Goal: Transaction & Acquisition: Purchase product/service

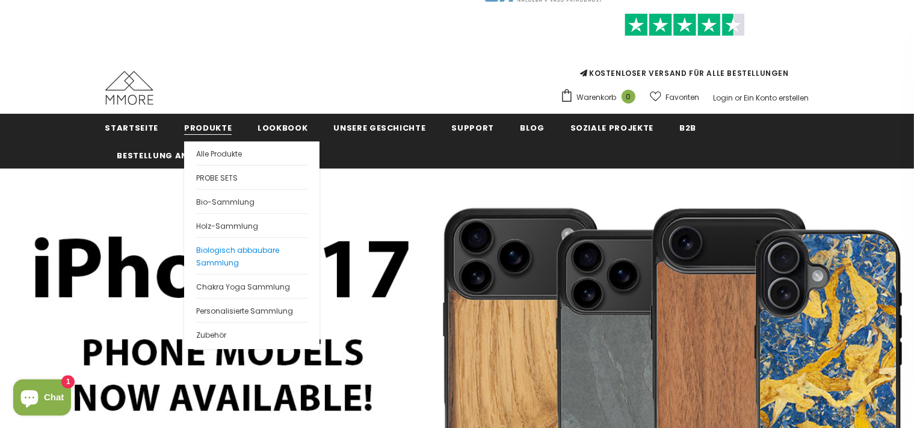
scroll to position [55, 0]
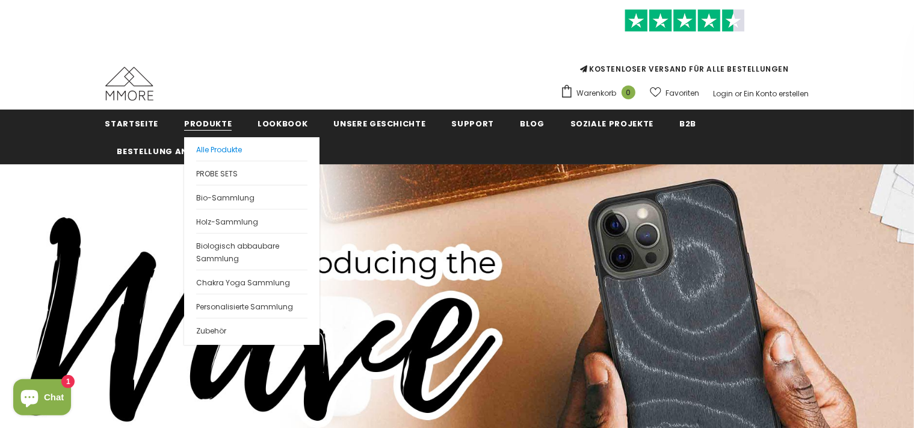
click at [242, 154] on link "Alle Produkte" at bounding box center [251, 148] width 111 height 23
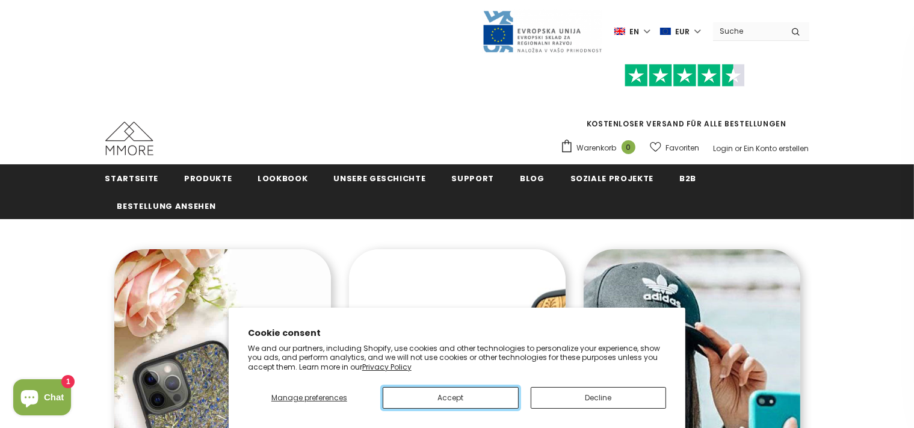
click at [475, 393] on button "Accept" at bounding box center [451, 398] width 136 height 22
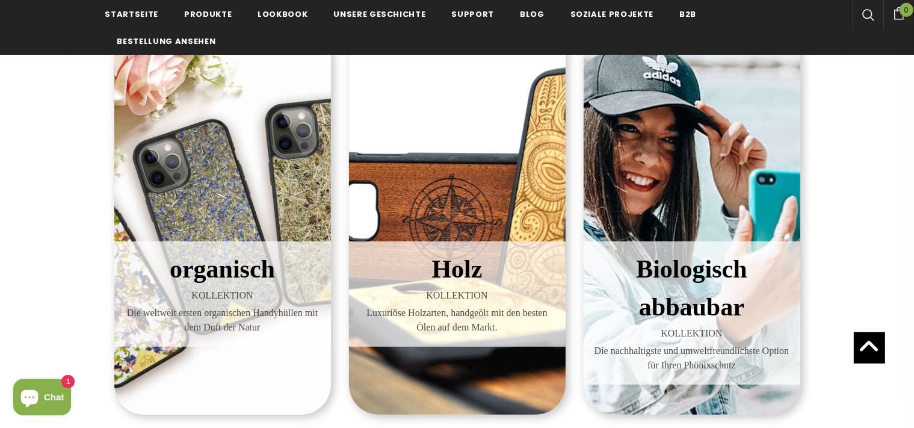
scroll to position [199, 0]
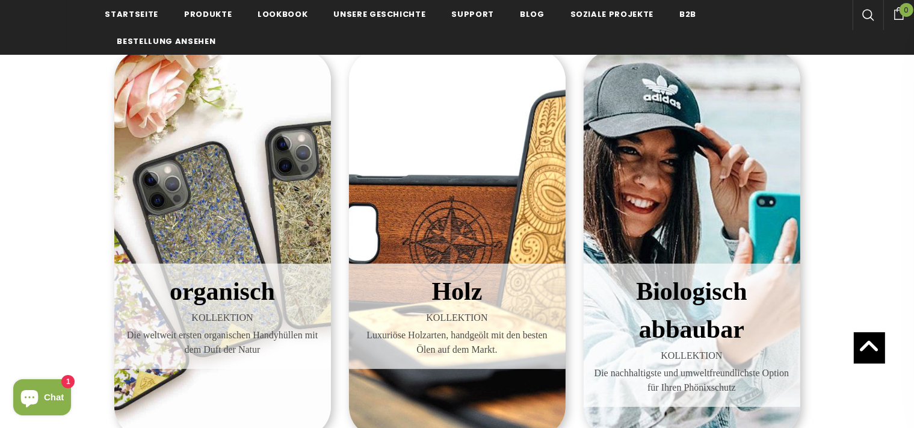
click at [698, 186] on div "Biologisch abbaubar KOLLEKTION Die nachhaltigste und umweltfreundlichste Option…" at bounding box center [691, 243] width 217 height 387
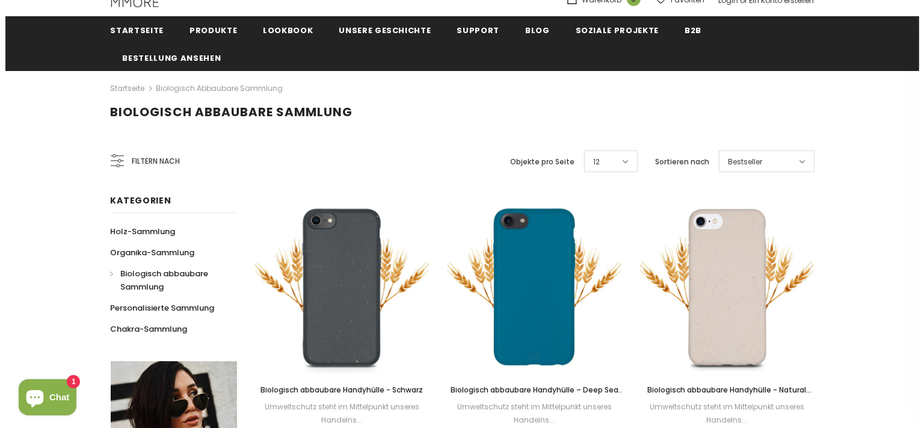
scroll to position [148, 0]
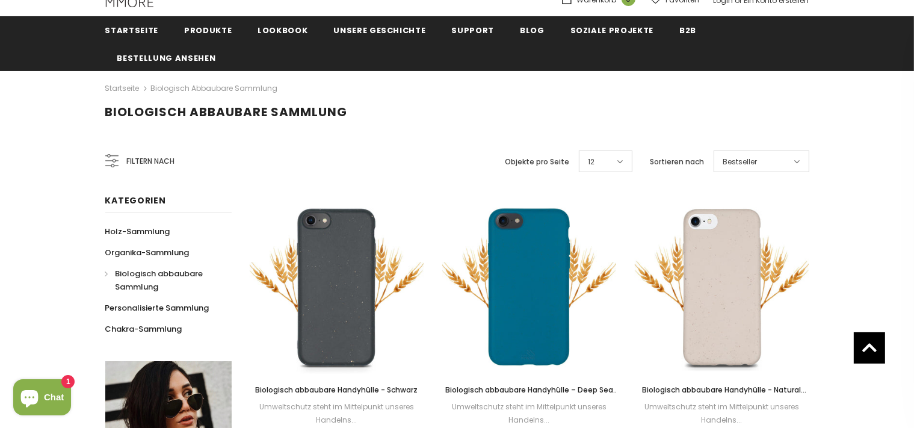
click at [114, 160] on icon at bounding box center [111, 160] width 13 height 13
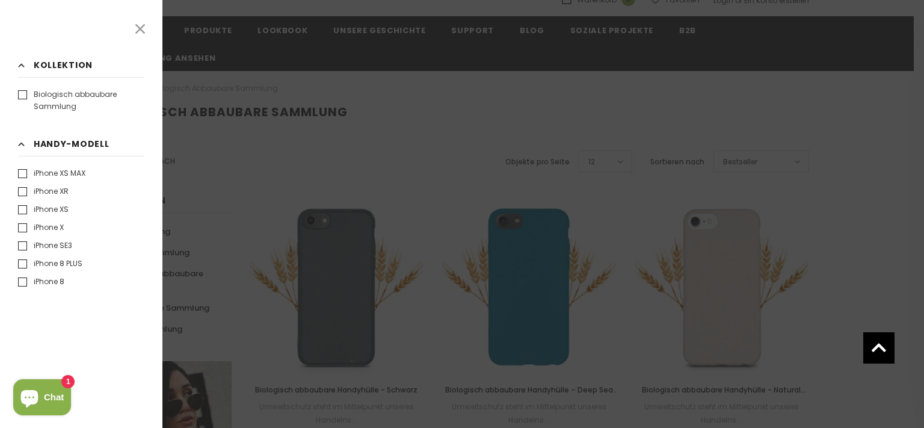
scroll to position [451, 0]
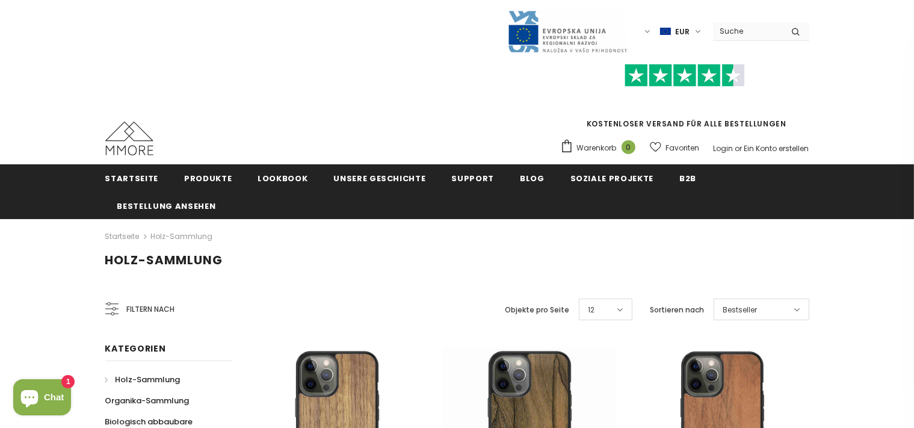
click at [154, 309] on span "Filtern nach" at bounding box center [151, 309] width 48 height 13
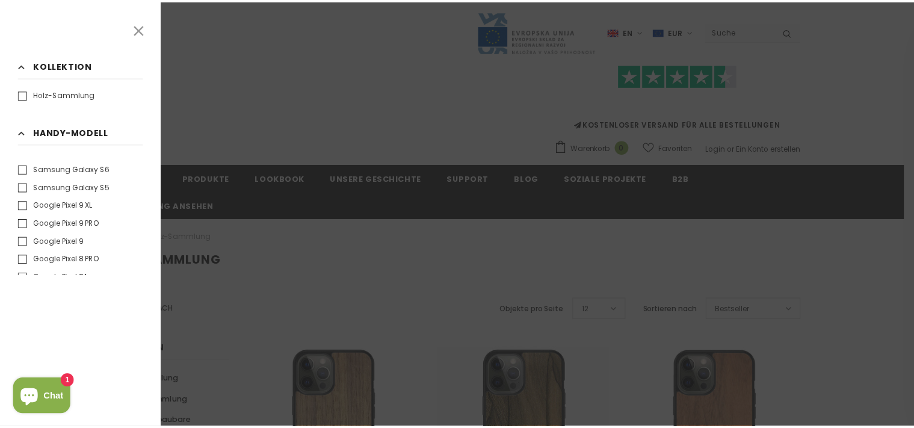
scroll to position [1237, 0]
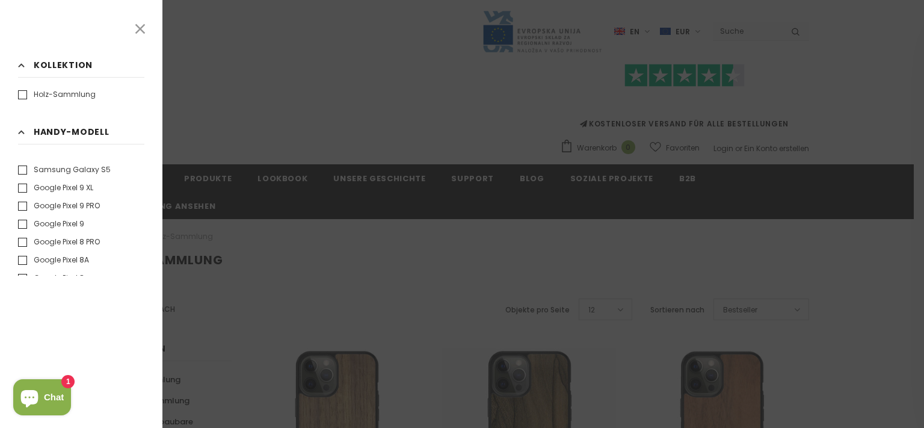
click at [84, 257] on label "Google Pixel 8A" at bounding box center [53, 260] width 71 height 12
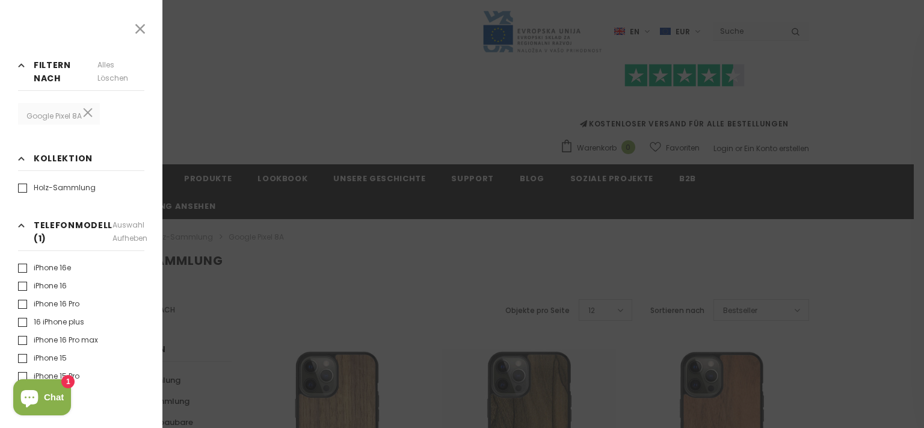
click at [274, 278] on div at bounding box center [462, 214] width 924 height 428
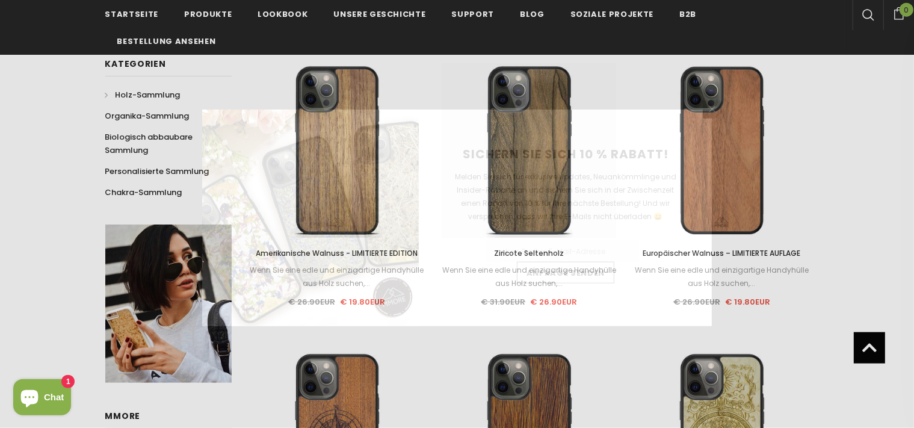
scroll to position [288, 0]
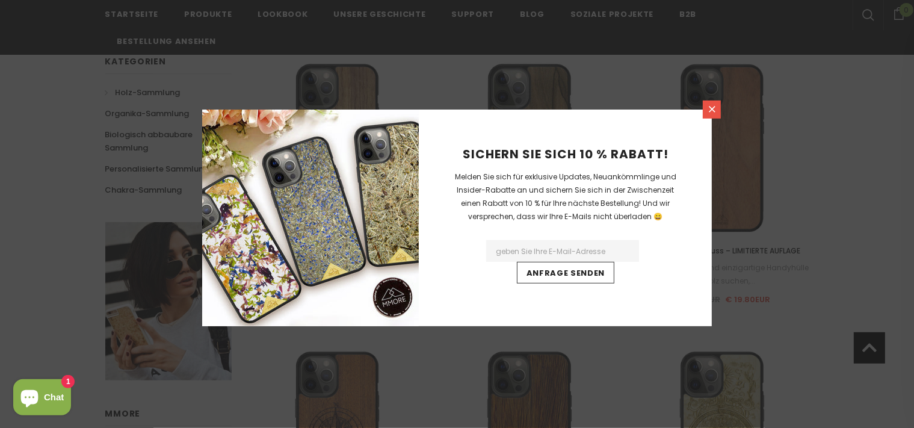
click at [712, 110] on icon at bounding box center [712, 109] width 10 height 10
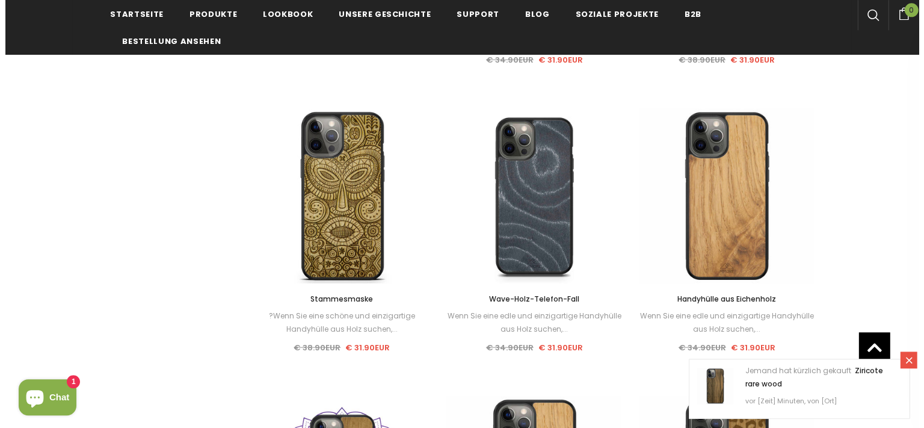
scroll to position [1100, 0]
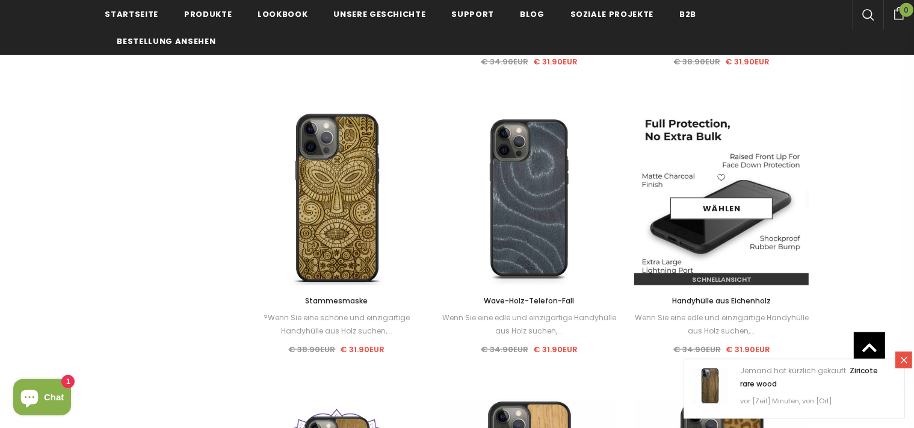
click at [737, 282] on span "Schnellansicht" at bounding box center [722, 279] width 60 height 10
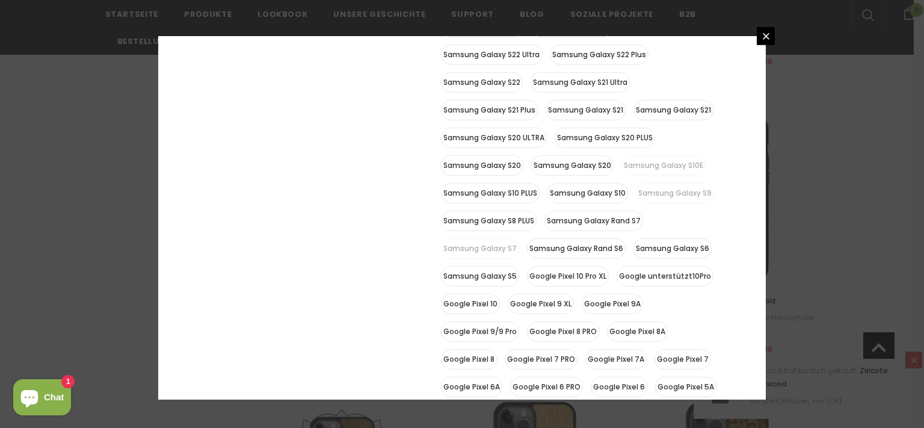
scroll to position [630, 0]
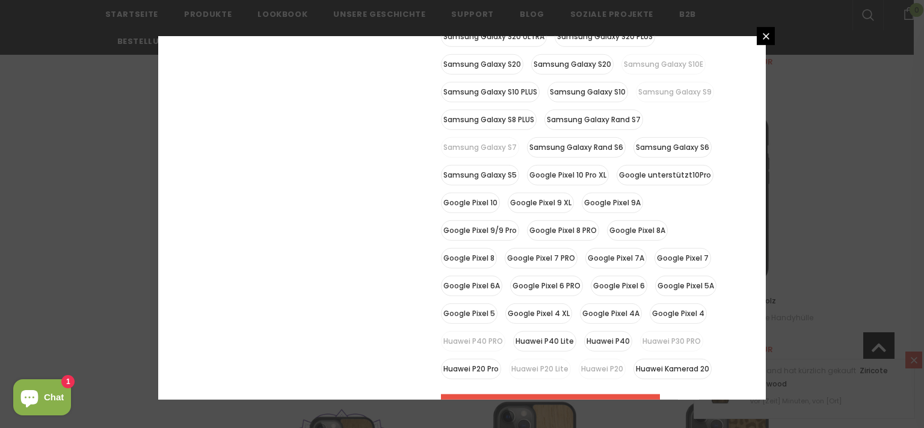
click at [622, 220] on label "Google Pixel 8A" at bounding box center [637, 230] width 61 height 20
click at [0, 0] on input "Google Pixel 8A" at bounding box center [0, 0] width 0 height 0
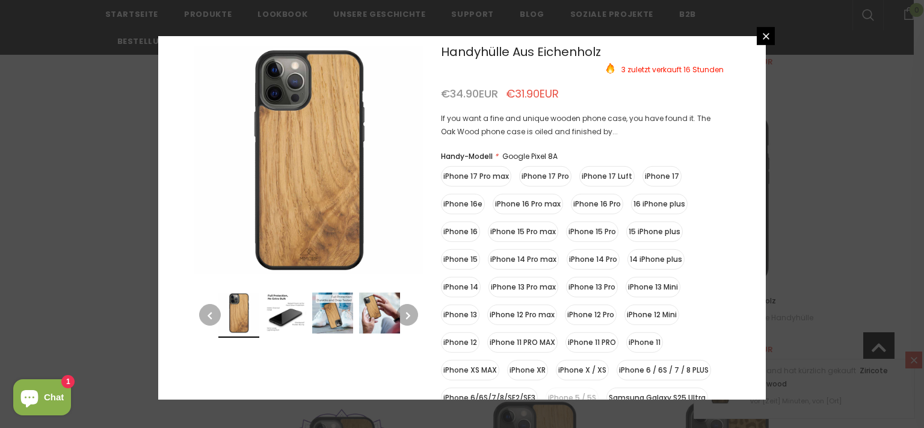
scroll to position [0, 0]
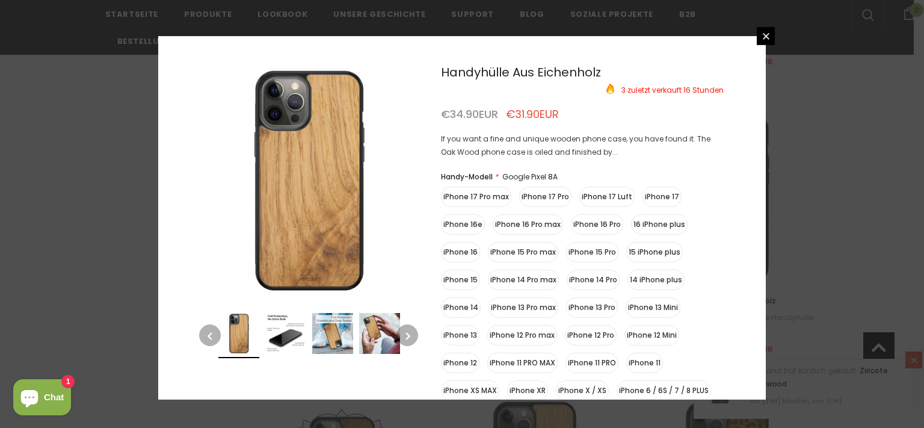
click at [277, 336] on img at bounding box center [285, 332] width 41 height 41
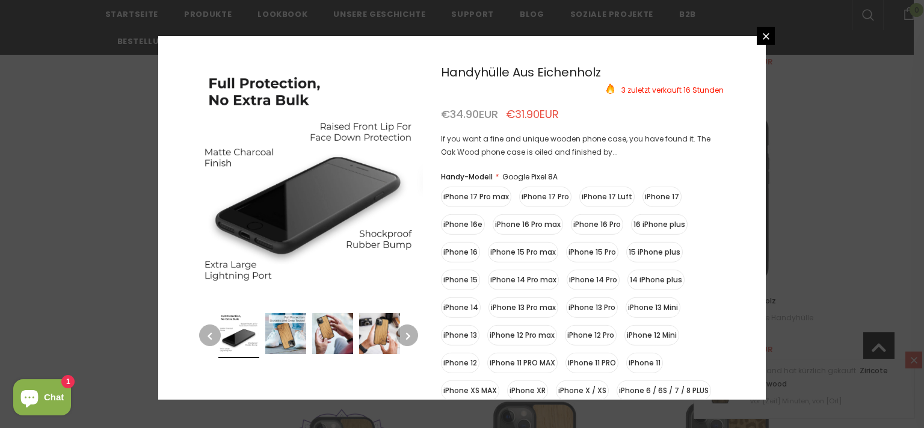
click at [322, 328] on img at bounding box center [332, 332] width 41 height 41
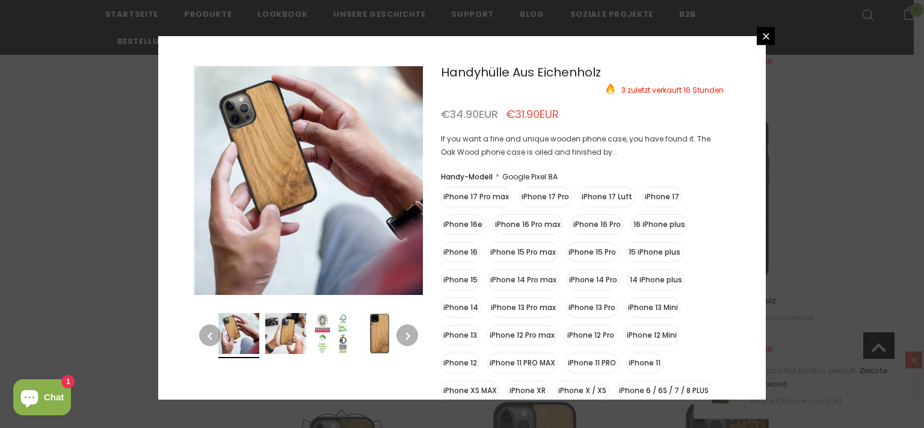
click at [298, 334] on img at bounding box center [285, 332] width 41 height 41
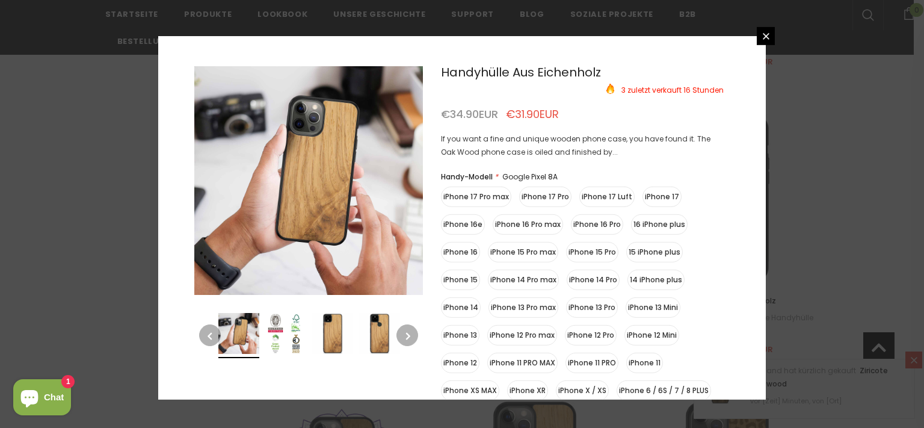
click at [298, 334] on img at bounding box center [285, 332] width 41 height 41
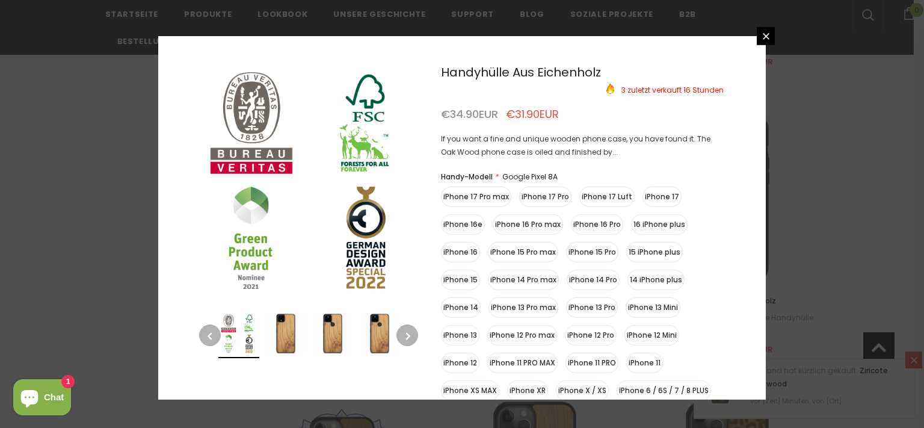
click at [297, 334] on img at bounding box center [285, 332] width 41 height 41
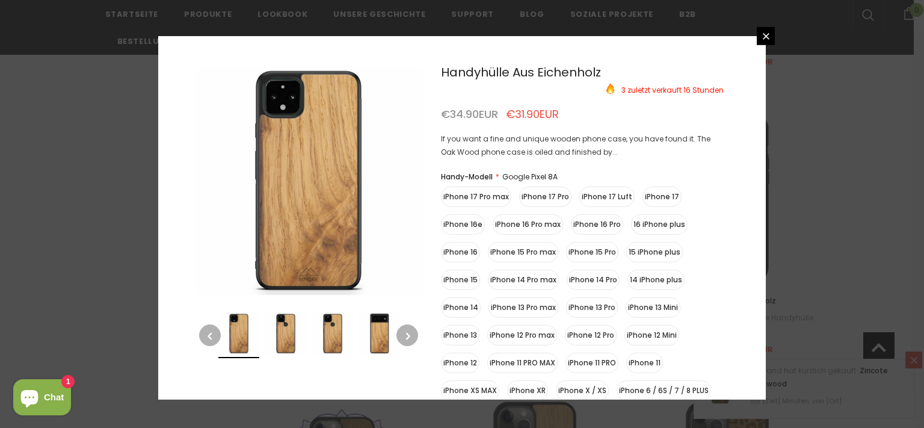
click at [301, 333] on img at bounding box center [285, 332] width 41 height 41
click at [301, 331] on img at bounding box center [285, 332] width 41 height 41
click at [331, 337] on img at bounding box center [332, 332] width 41 height 41
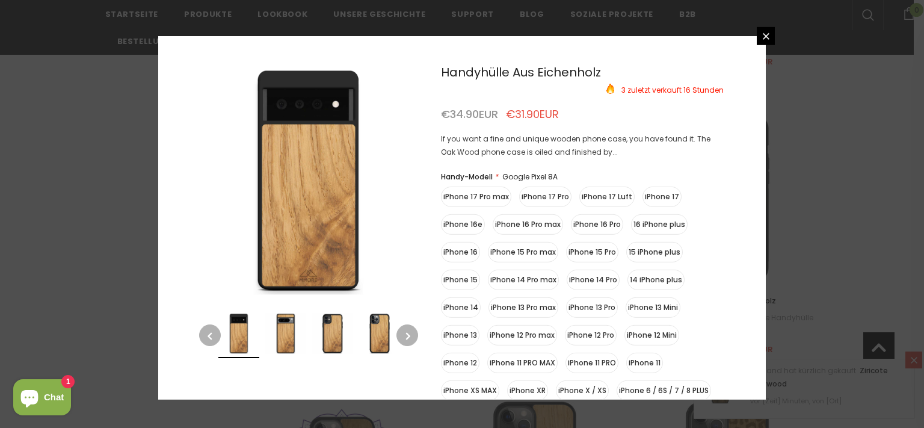
click at [331, 336] on img at bounding box center [332, 332] width 41 height 41
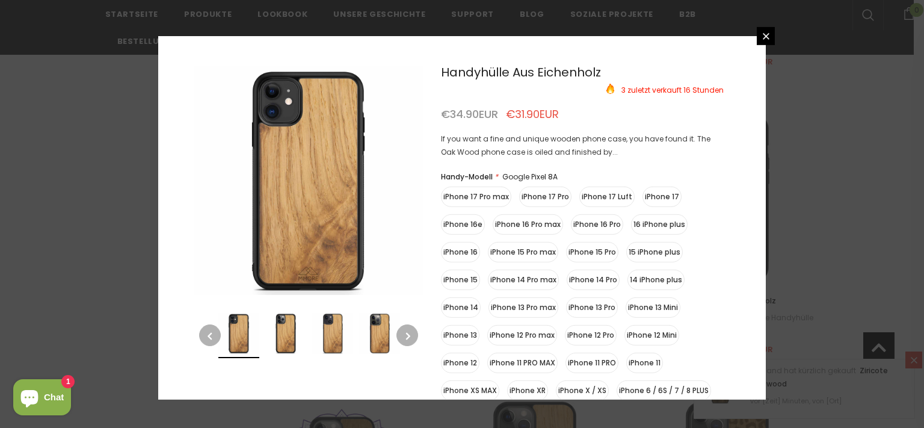
click at [824, 124] on div "3" at bounding box center [462, 214] width 924 height 428
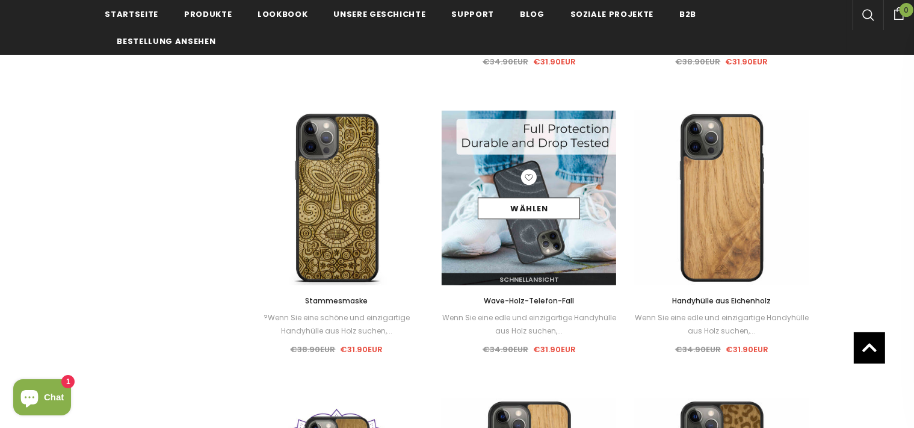
click at [555, 173] on div "Wählen" at bounding box center [529, 198] width 174 height 57
click at [534, 277] on span "Schnellansicht" at bounding box center [529, 279] width 60 height 10
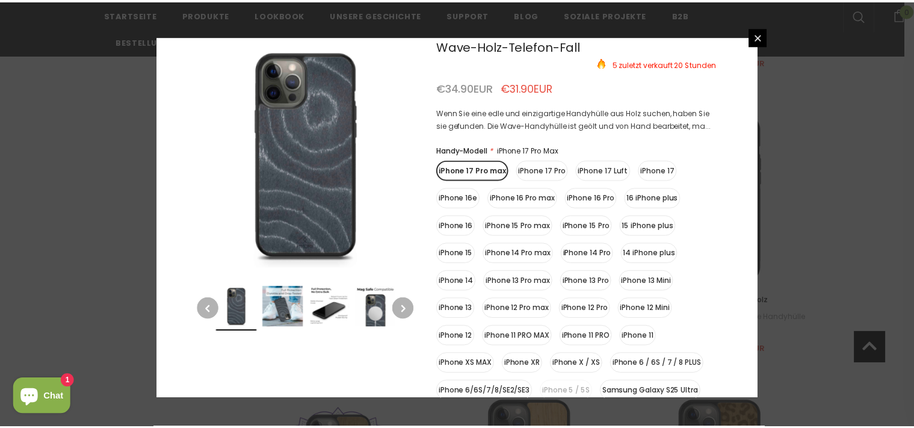
scroll to position [28, 0]
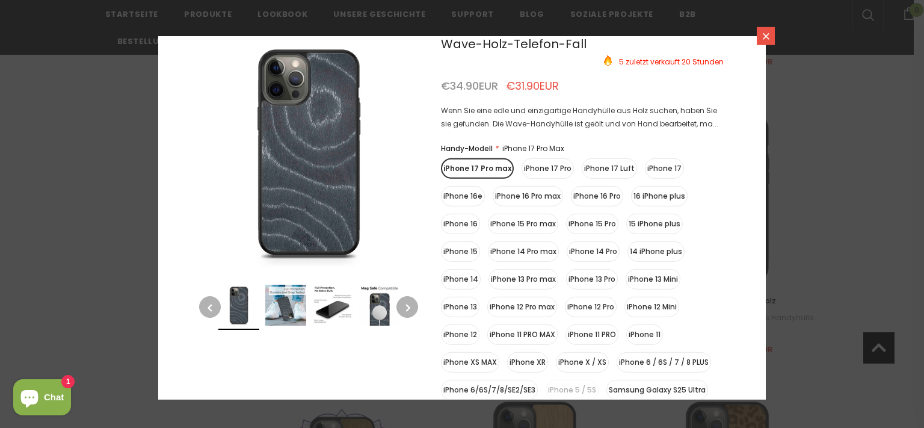
click at [763, 39] on icon at bounding box center [766, 36] width 10 height 10
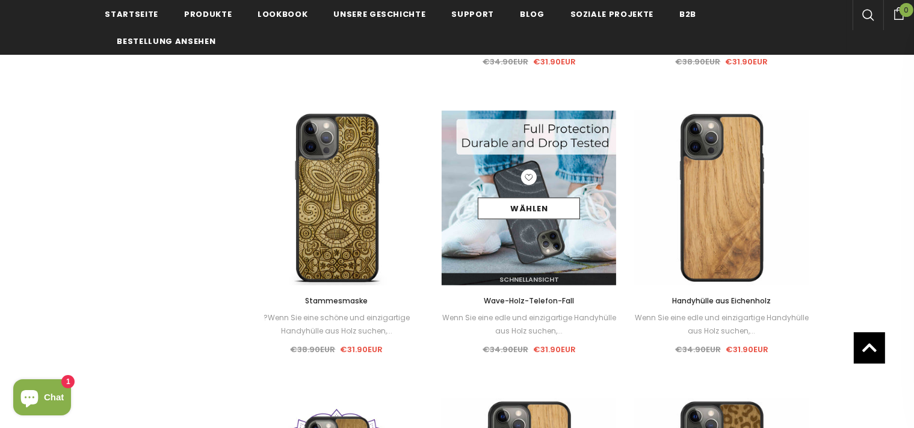
click at [543, 159] on img at bounding box center [529, 198] width 174 height 174
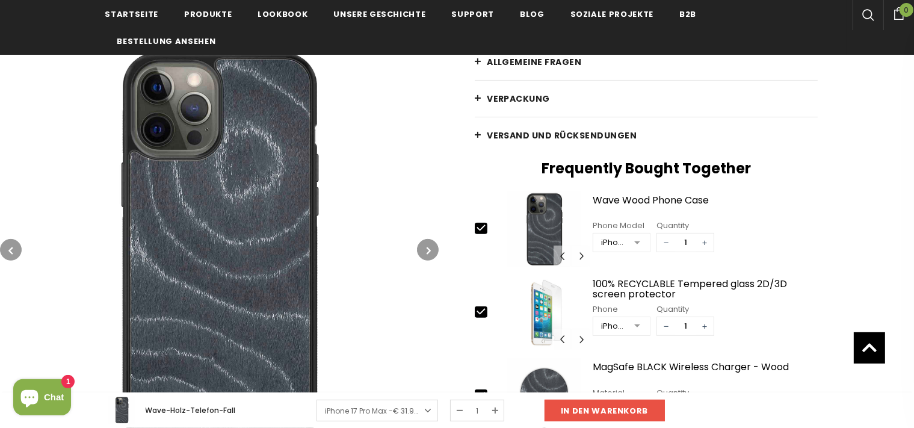
scroll to position [419, 0]
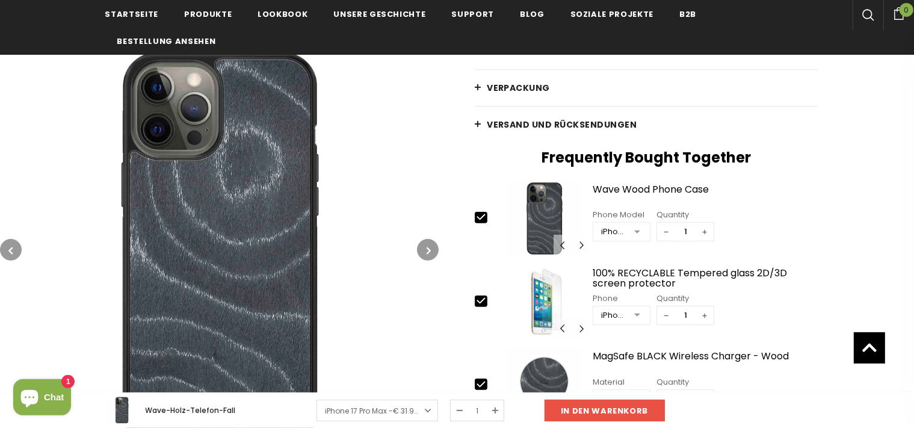
click at [425, 251] on button "button" at bounding box center [428, 250] width 22 height 22
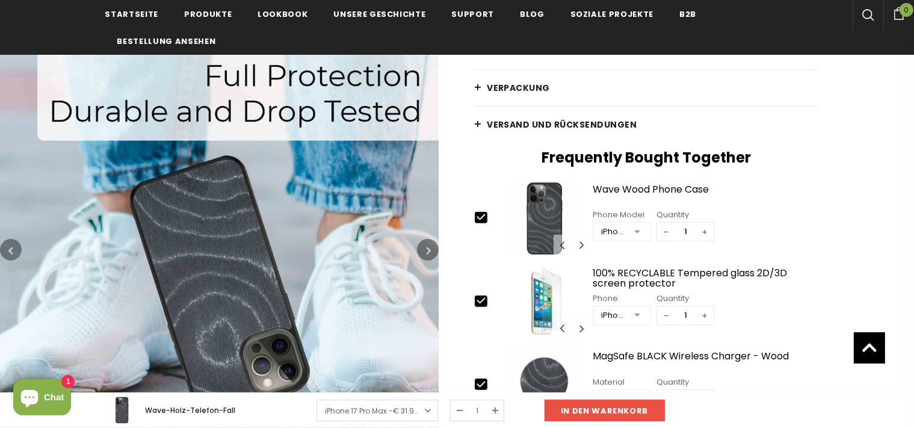
click at [425, 251] on button "button" at bounding box center [428, 250] width 22 height 22
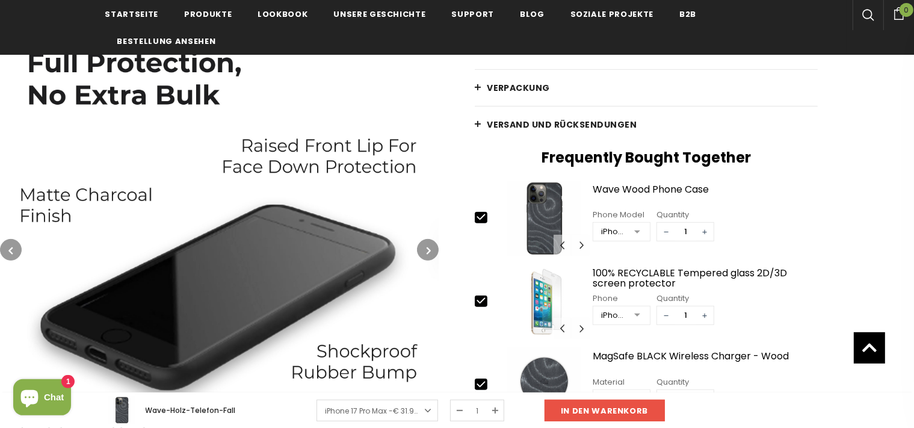
click at [425, 251] on button "button" at bounding box center [428, 250] width 22 height 22
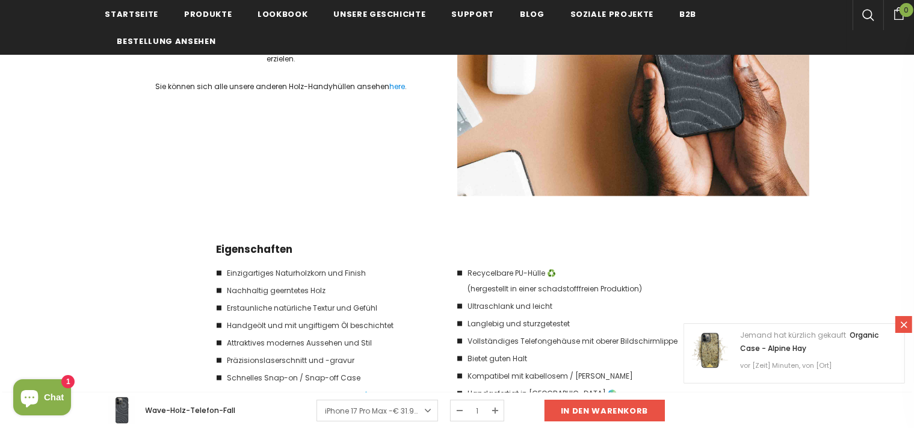
scroll to position [1833, 0]
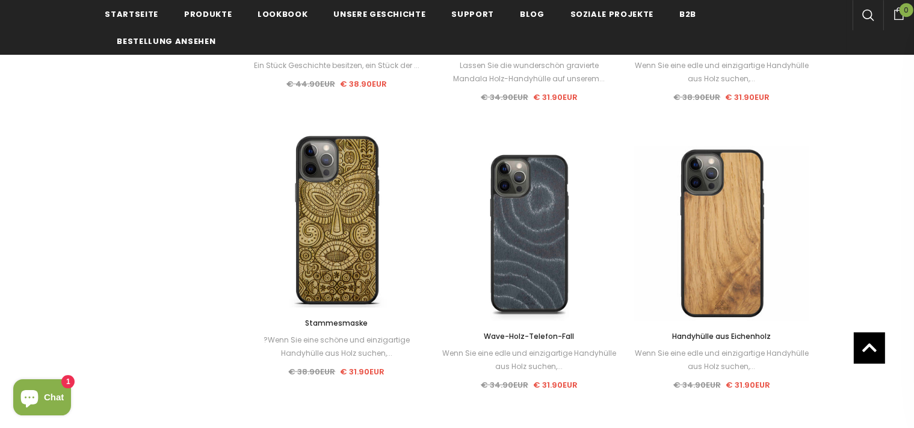
scroll to position [1065, 0]
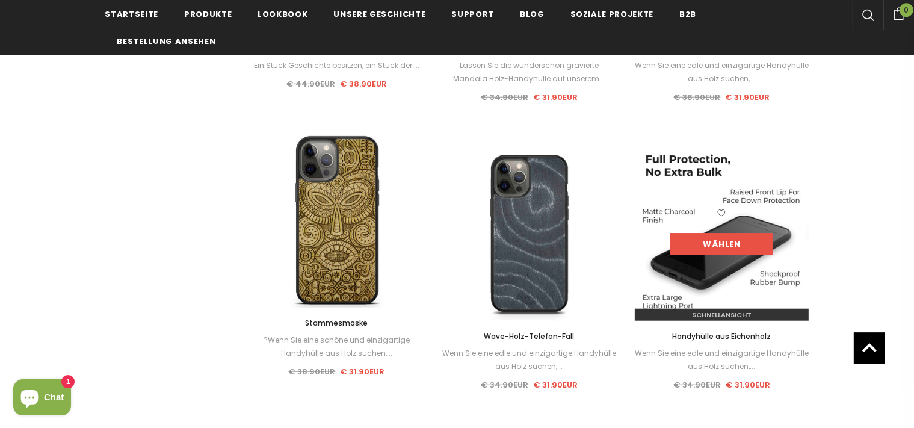
click at [751, 239] on link "Wählen" at bounding box center [721, 244] width 102 height 22
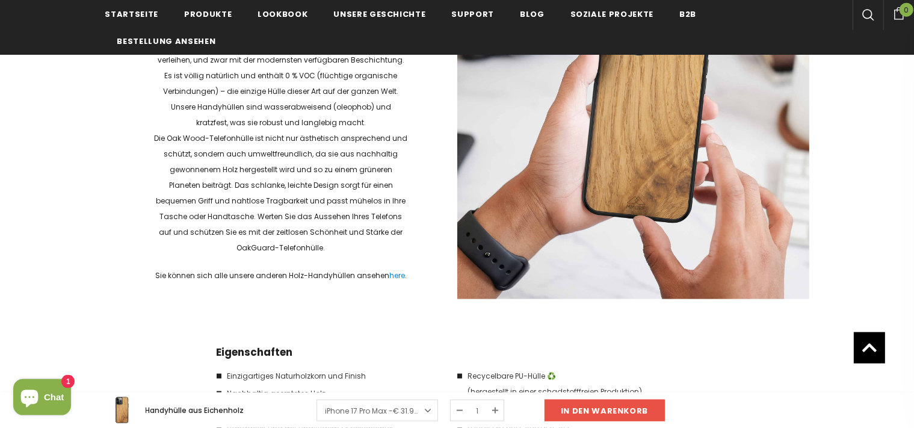
scroll to position [1645, 0]
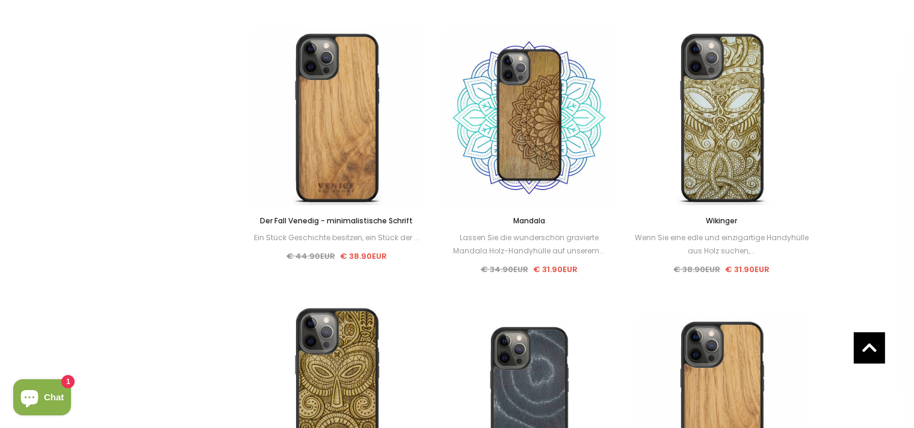
scroll to position [893, 0]
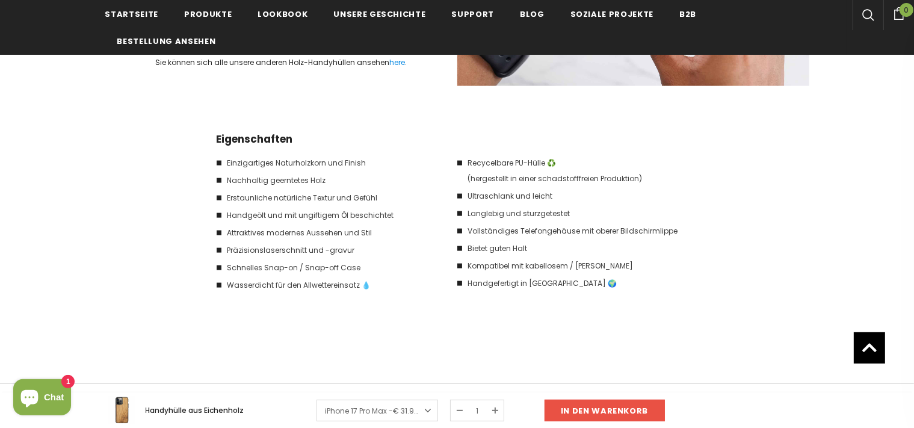
scroll to position [1672, 0]
